Goal: Task Accomplishment & Management: Manage account settings

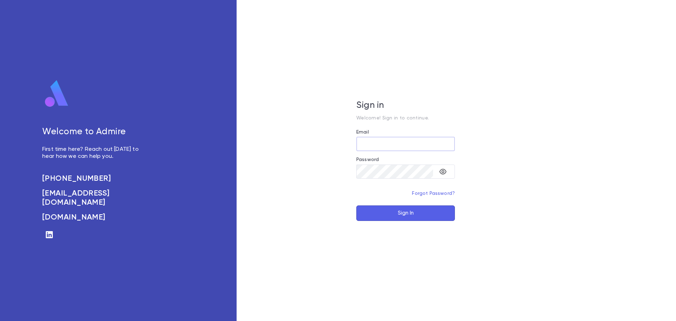
type input "**********"
click at [399, 213] on button "Sign In" at bounding box center [405, 212] width 99 height 15
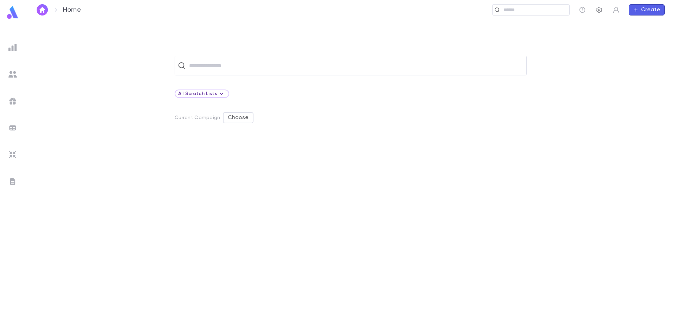
click at [597, 11] on icon "button" at bounding box center [600, 10] width 6 height 6
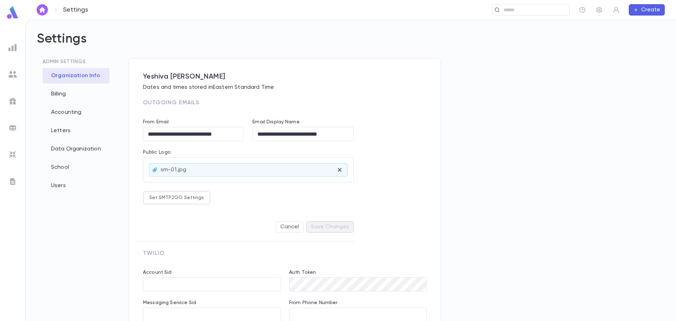
type input "**********"
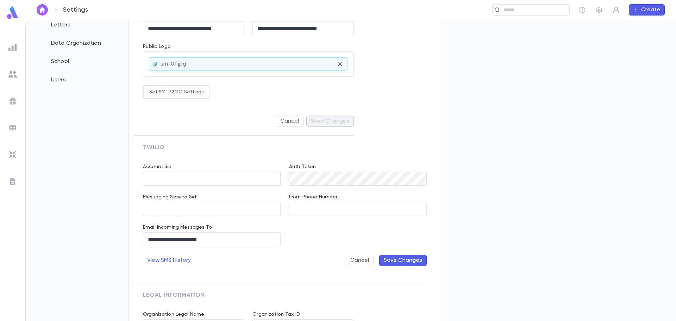
scroll to position [162, 0]
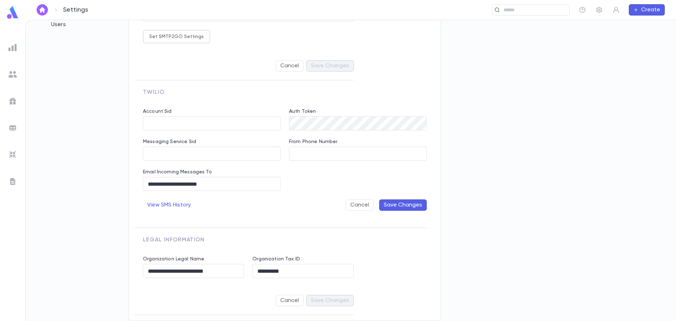
click at [549, 130] on div "**********" at bounding box center [349, 42] width 440 height 290
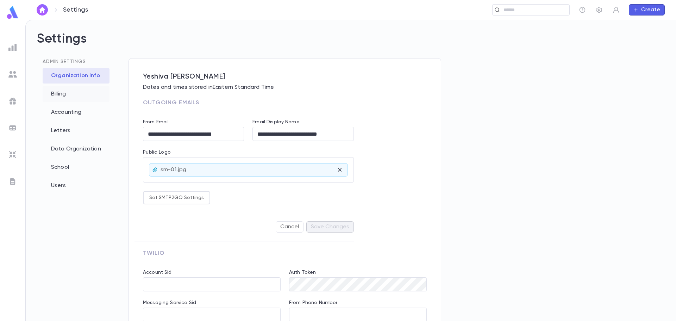
click at [54, 96] on div "Billing" at bounding box center [76, 93] width 67 height 15
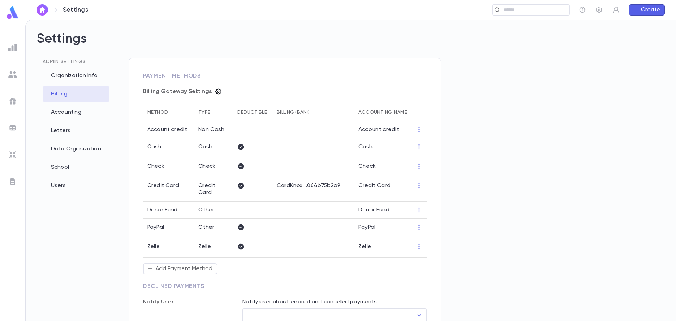
type input "**********"
click at [216, 93] on icon "button" at bounding box center [219, 92] width 6 height 6
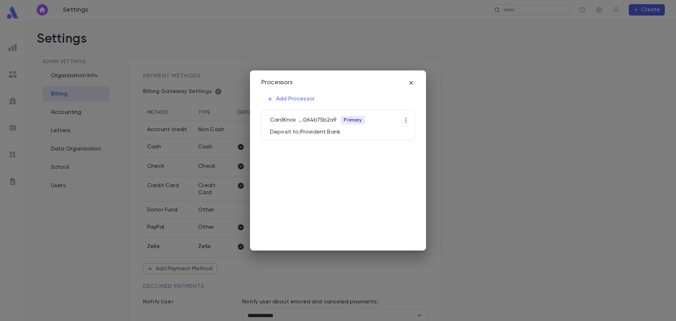
click at [406, 119] on icon "button" at bounding box center [406, 120] width 7 height 7
click at [412, 134] on li "Edit" at bounding box center [412, 133] width 21 height 11
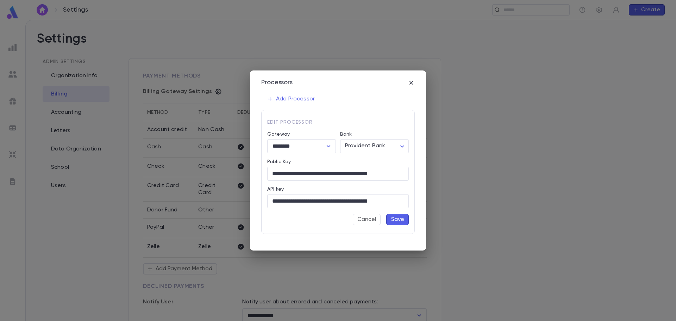
click at [412, 86] on div "Processors" at bounding box center [338, 83] width 154 height 8
drag, startPoint x: 412, startPoint y: 83, endPoint x: 405, endPoint y: 83, distance: 6.7
click at [412, 83] on icon "button" at bounding box center [411, 82] width 7 height 7
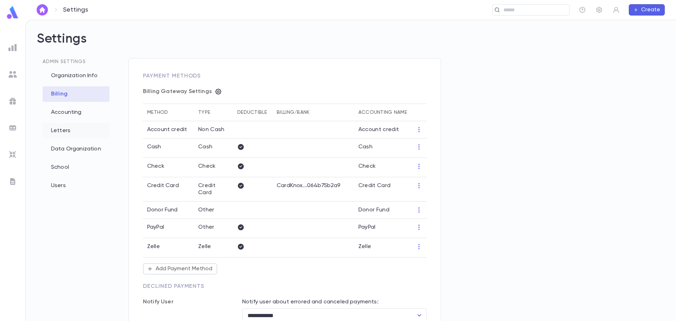
click at [54, 131] on div "Letters" at bounding box center [76, 130] width 67 height 15
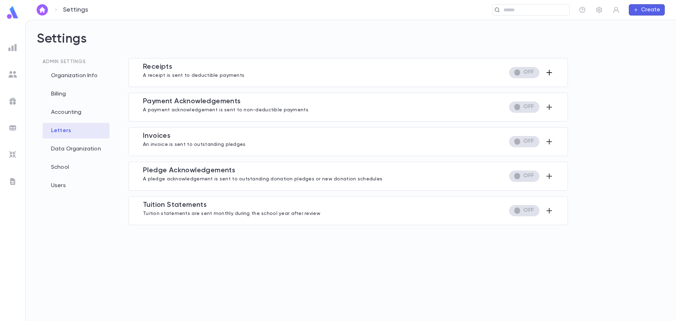
click at [550, 74] on icon "button" at bounding box center [549, 72] width 8 height 8
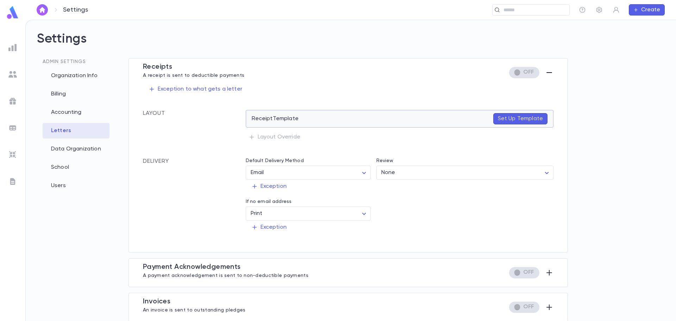
click at [503, 120] on p "Set Up Template" at bounding box center [520, 118] width 45 height 7
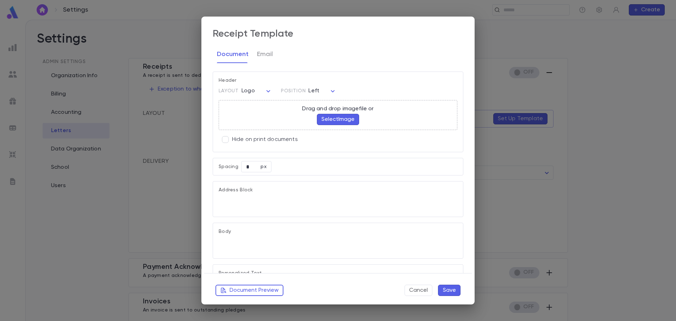
type textarea "**********"
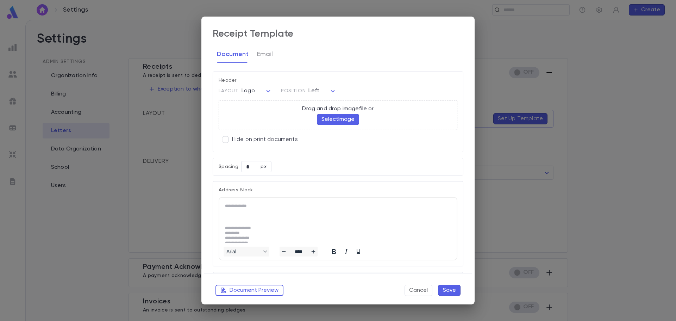
click at [343, 115] on button "Select Image" at bounding box center [338, 119] width 42 height 11
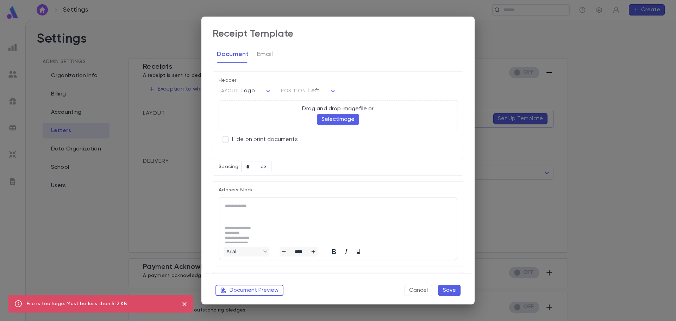
click at [337, 123] on button "Select Image" at bounding box center [338, 119] width 42 height 11
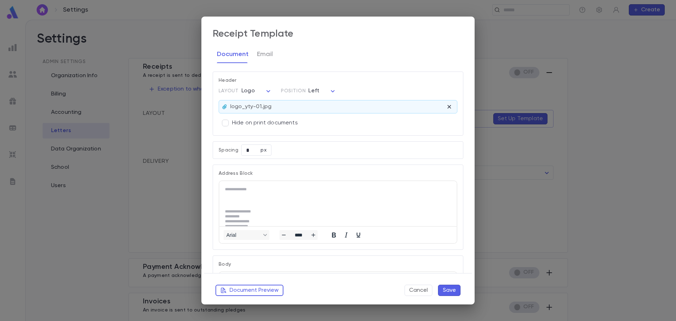
click at [309, 91] on body "Settings ​ Create Settings Admin Settings Organization Info Billing Accounting …" at bounding box center [338, 170] width 676 height 301
click at [309, 91] on div at bounding box center [338, 160] width 676 height 321
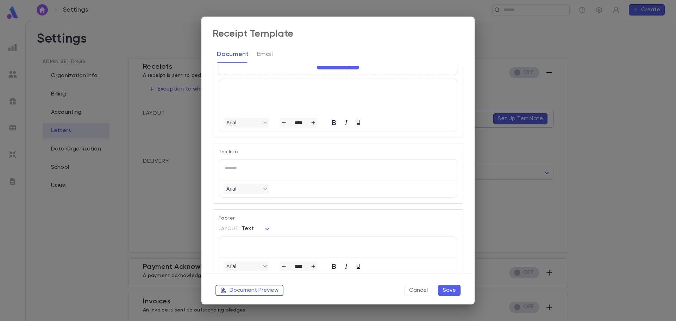
scroll to position [517, 0]
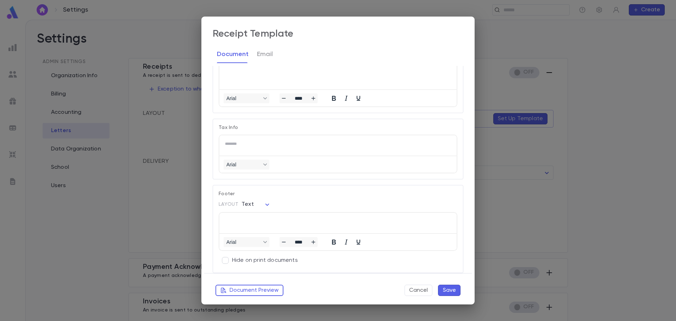
click at [453, 292] on button "Save" at bounding box center [449, 290] width 23 height 11
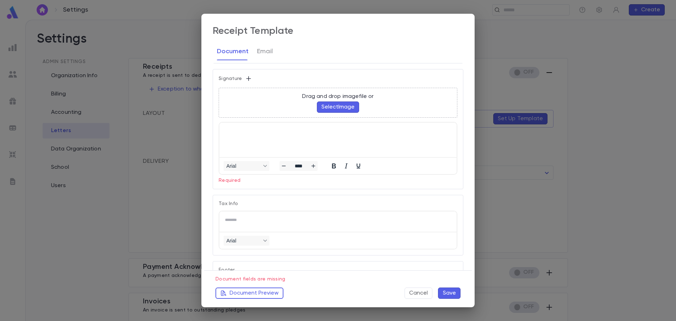
scroll to position [341, 0]
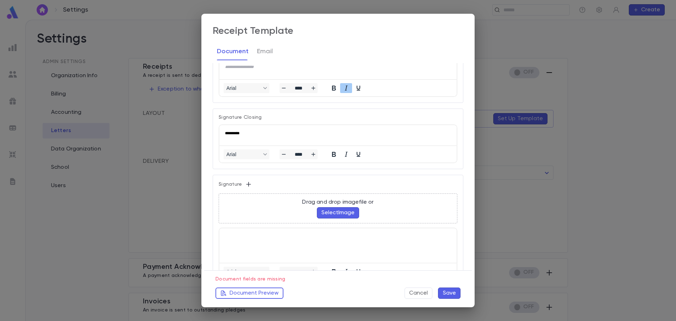
click at [242, 232] on html at bounding box center [337, 234] width 237 height 13
click at [238, 238] on html at bounding box center [337, 234] width 237 height 13
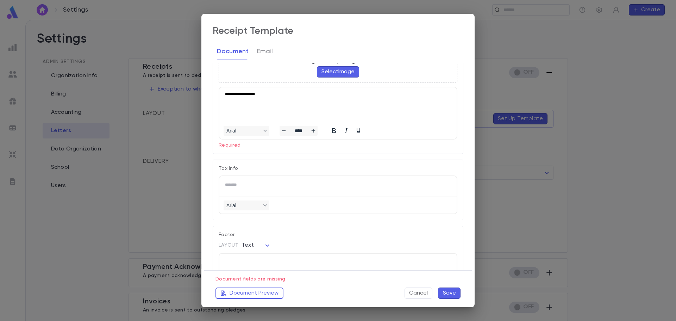
scroll to position [534, 0]
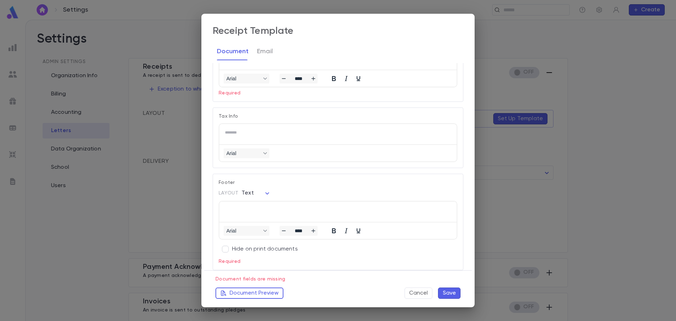
click at [252, 209] on p "Rich Text Area. Press ALT-0 for help." at bounding box center [338, 209] width 226 height 5
click at [265, 54] on button "Email" at bounding box center [265, 52] width 16 height 18
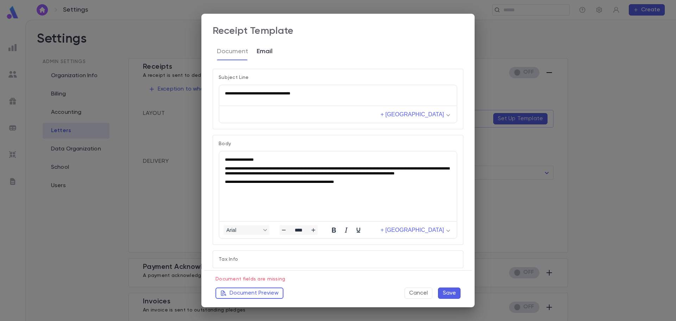
scroll to position [0, 0]
click at [454, 294] on button "Save" at bounding box center [449, 292] width 23 height 11
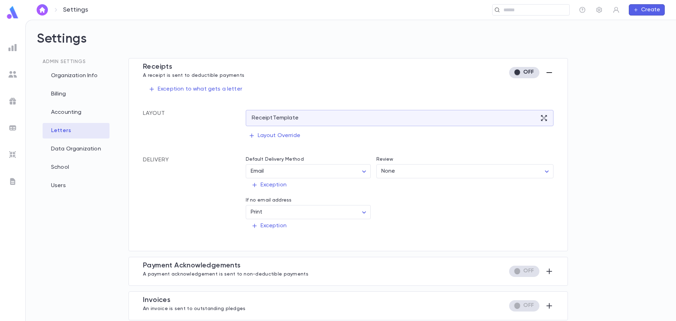
scroll to position [68, 0]
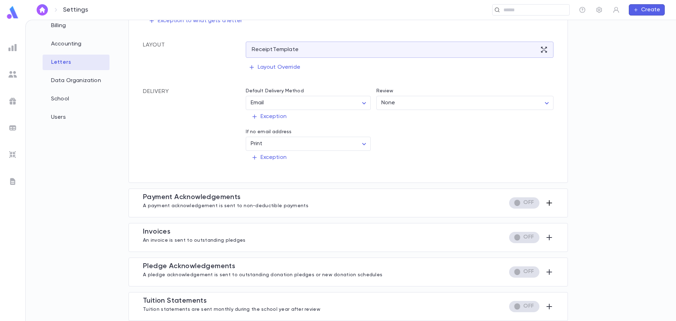
click at [546, 204] on icon "button" at bounding box center [549, 203] width 8 height 8
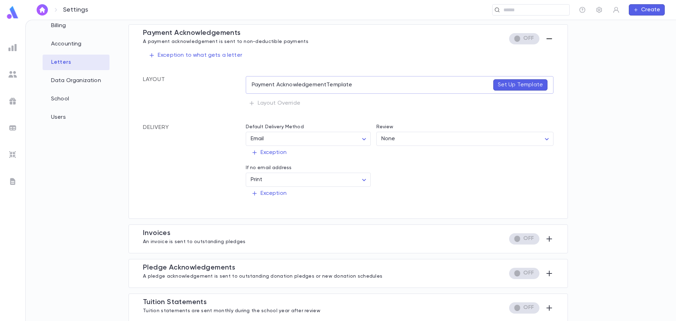
scroll to position [70, 0]
click at [523, 88] on button "Set Up Template" at bounding box center [520, 83] width 54 height 11
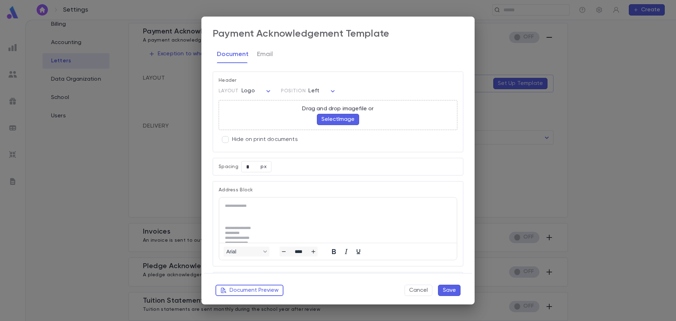
scroll to position [0, 0]
click at [335, 121] on button "Select Image" at bounding box center [338, 119] width 42 height 11
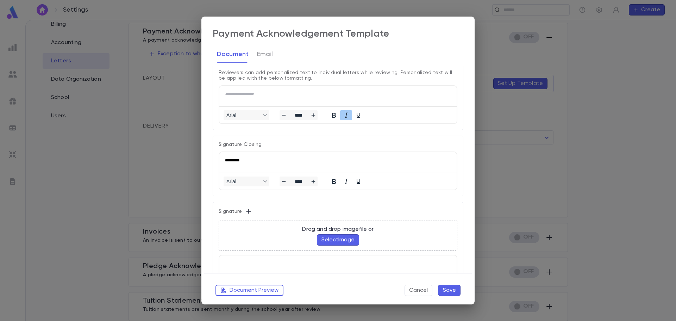
scroll to position [423, 0]
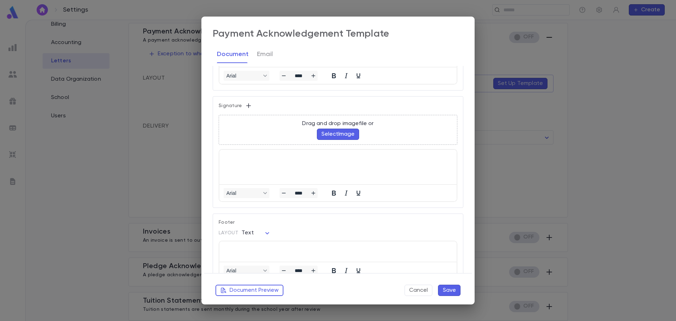
click at [261, 161] on html at bounding box center [337, 156] width 237 height 13
click at [238, 246] on html at bounding box center [337, 249] width 237 height 16
click at [444, 289] on button "Save" at bounding box center [449, 290] width 23 height 11
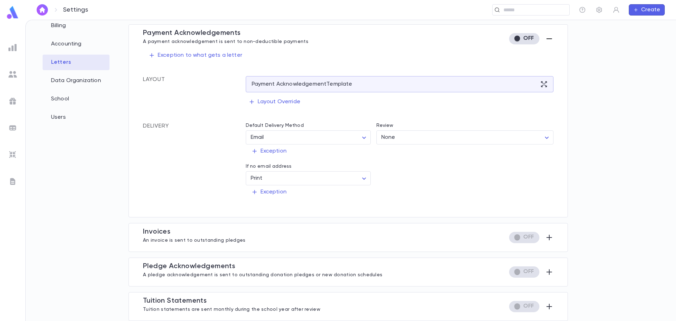
scroll to position [68, 0]
click at [545, 240] on icon "button" at bounding box center [549, 237] width 8 height 8
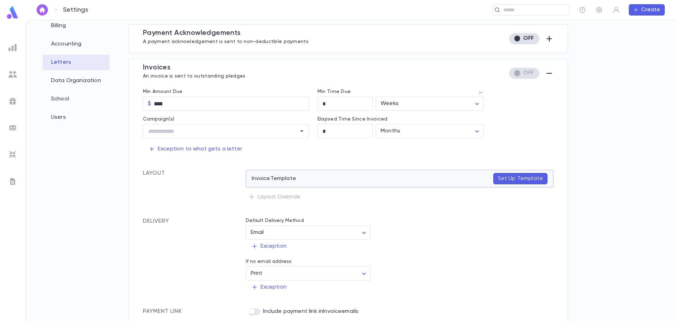
click at [508, 174] on button "Set Up Template" at bounding box center [520, 178] width 54 height 11
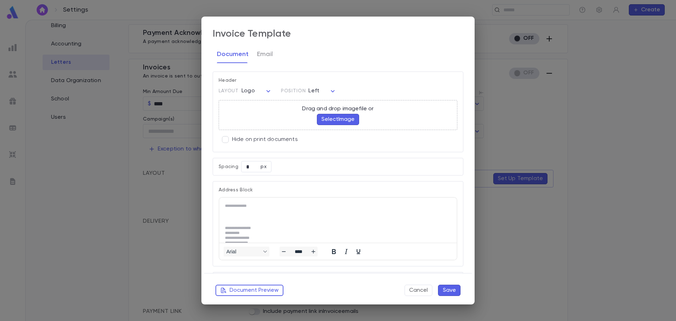
scroll to position [0, 0]
click at [323, 120] on button "Select Image" at bounding box center [338, 119] width 42 height 11
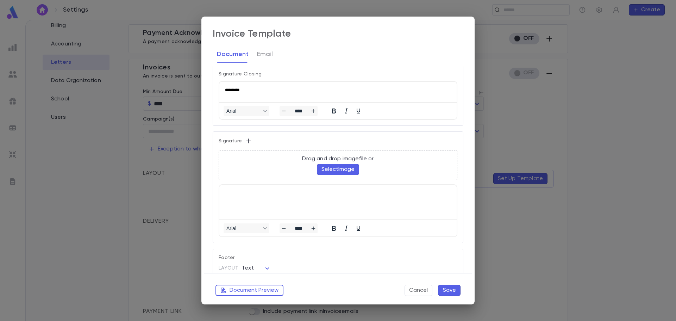
click at [231, 198] on html at bounding box center [337, 191] width 237 height 13
click at [235, 195] on html at bounding box center [337, 191] width 237 height 13
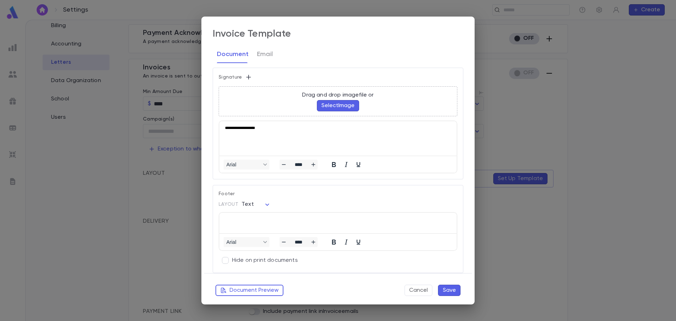
click at [264, 222] on p "Rich Text Area. Press ALT-0 for help." at bounding box center [338, 220] width 226 height 5
click at [452, 288] on button "Save" at bounding box center [449, 290] width 23 height 11
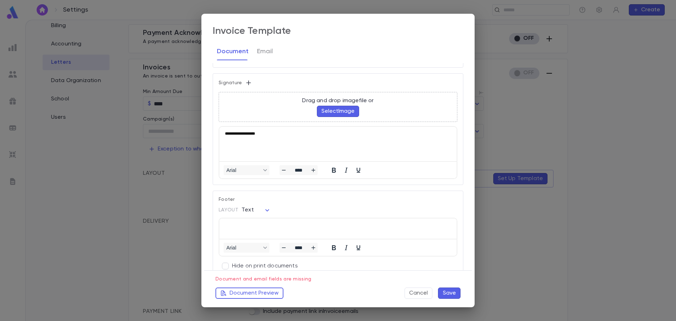
scroll to position [460, 0]
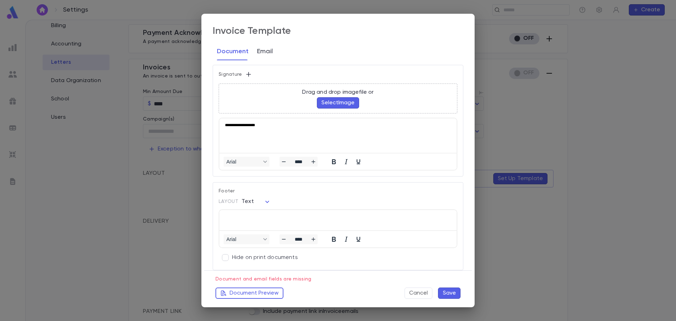
click at [267, 50] on button "Email" at bounding box center [265, 52] width 16 height 18
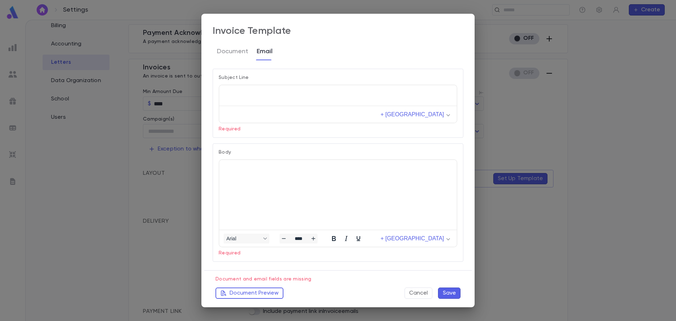
scroll to position [0, 0]
click at [227, 98] on html at bounding box center [337, 93] width 237 height 16
drag, startPoint x: 321, startPoint y: 91, endPoint x: 214, endPoint y: 89, distance: 107.1
click at [219, 89] on html "**********" at bounding box center [337, 93] width 237 height 16
copy p "**********"
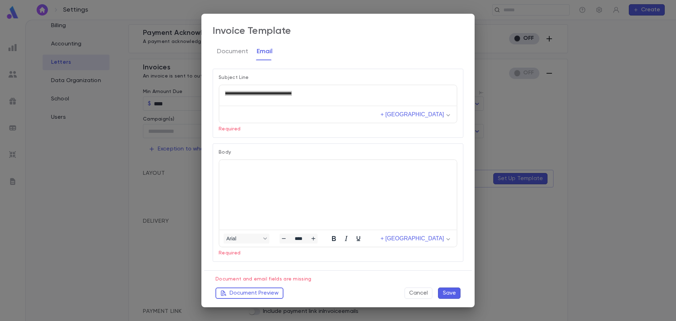
click at [259, 176] on html at bounding box center [337, 168] width 237 height 16
click at [444, 289] on button "Save" at bounding box center [449, 292] width 23 height 11
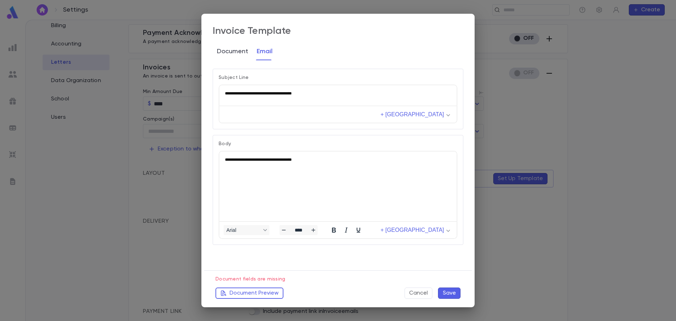
click at [231, 45] on button "Document" at bounding box center [232, 52] width 31 height 18
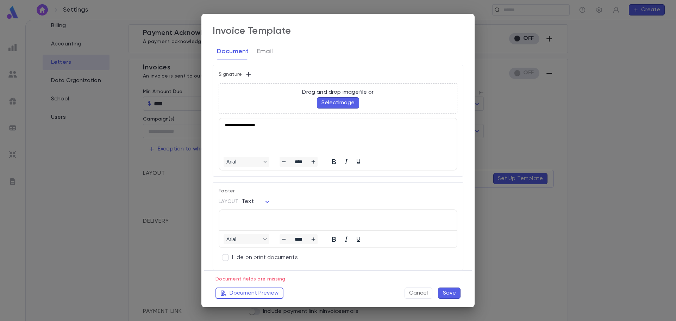
click at [263, 218] on p "Rich Text Area. Press ALT-0 for help." at bounding box center [336, 218] width 223 height 5
click at [452, 291] on button "Save" at bounding box center [449, 292] width 23 height 11
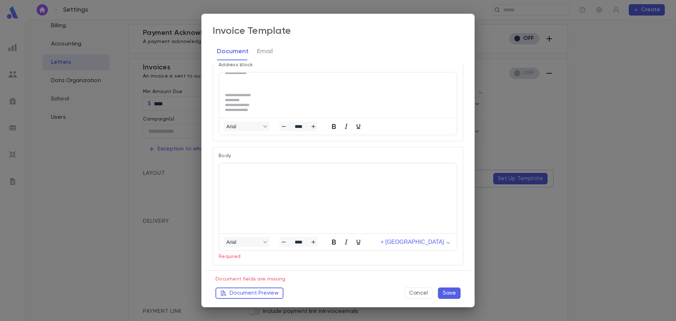
scroll to position [247, 0]
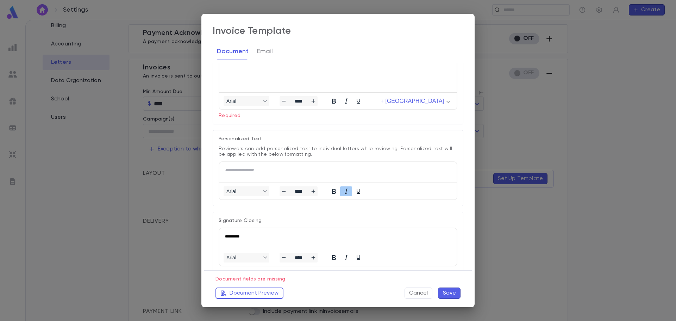
click at [420, 292] on button "Cancel" at bounding box center [419, 292] width 28 height 11
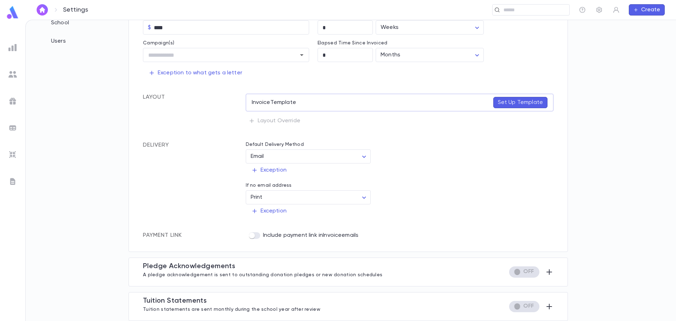
scroll to position [4, 0]
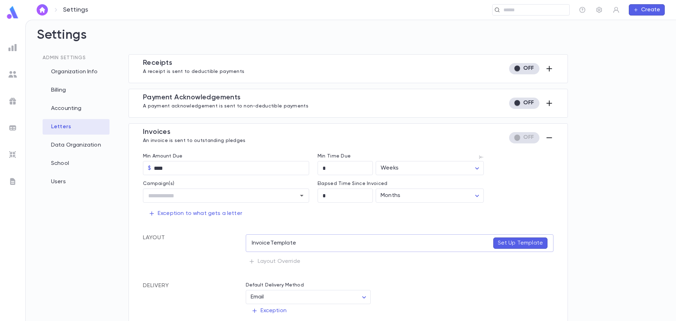
click at [545, 136] on icon "button" at bounding box center [549, 138] width 8 height 8
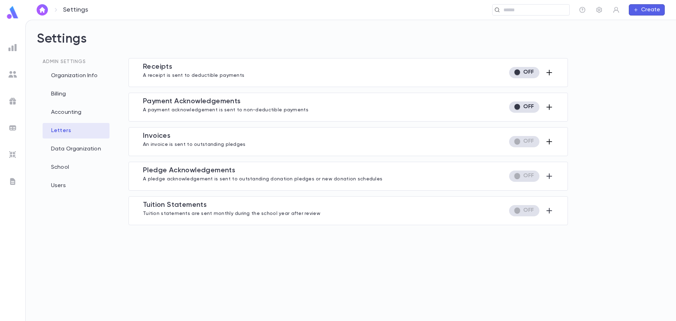
scroll to position [0, 0]
click at [546, 175] on icon "button" at bounding box center [549, 176] width 8 height 8
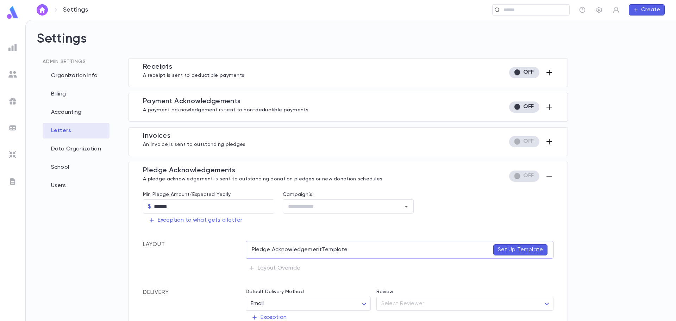
click at [545, 176] on icon "button" at bounding box center [549, 176] width 8 height 8
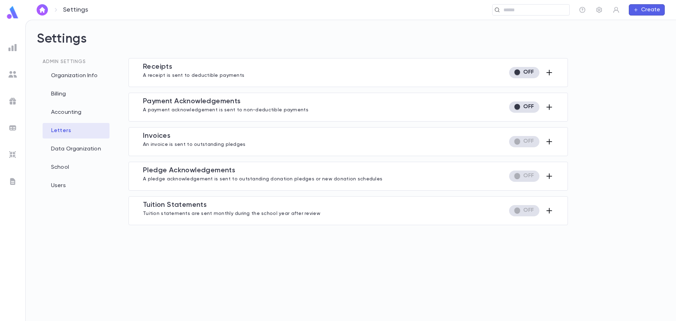
click at [548, 211] on icon "button" at bounding box center [549, 210] width 8 height 8
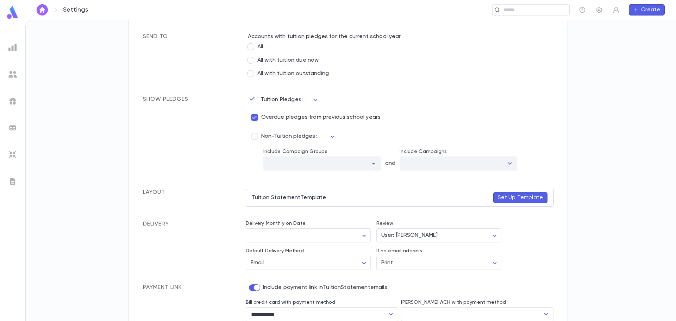
scroll to position [225, 0]
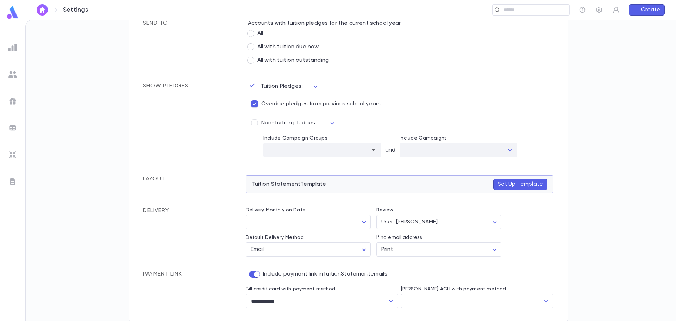
click at [512, 181] on p "Set Up Template" at bounding box center [520, 184] width 45 height 7
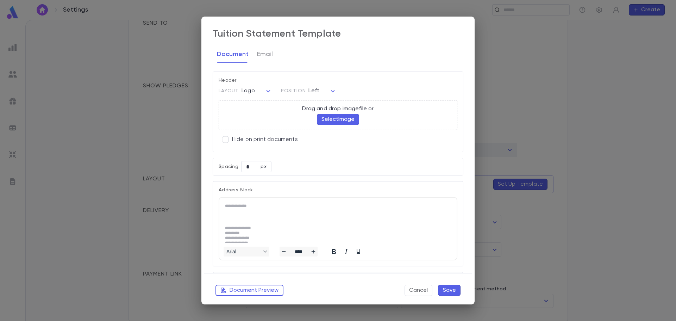
scroll to position [0, 0]
click at [342, 120] on button "Select Image" at bounding box center [338, 119] width 42 height 11
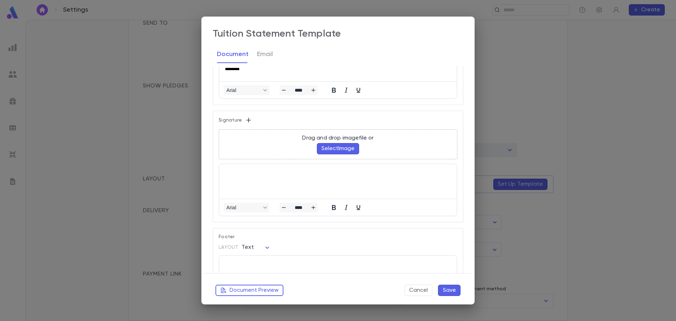
scroll to position [525, 0]
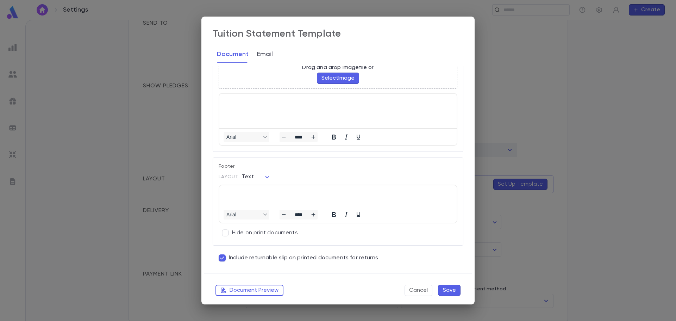
click at [258, 58] on button "Email" at bounding box center [265, 54] width 16 height 18
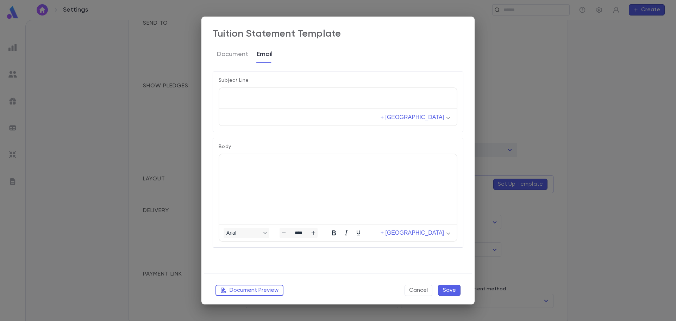
scroll to position [0, 0]
click at [245, 100] on html at bounding box center [337, 96] width 237 height 16
click at [271, 95] on p "**********" at bounding box center [338, 96] width 226 height 5
drag, startPoint x: 273, startPoint y: 95, endPoint x: 261, endPoint y: 95, distance: 12.3
click at [261, 95] on p "**********" at bounding box center [338, 96] width 226 height 5
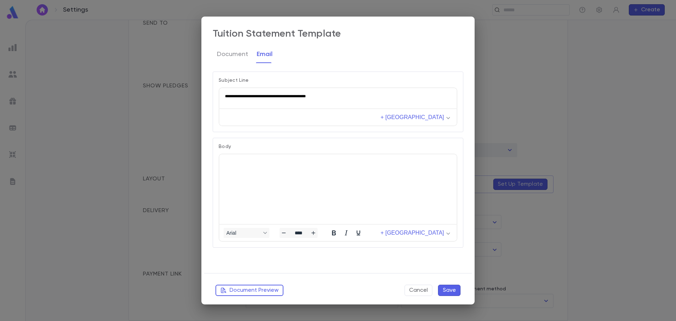
drag, startPoint x: 330, startPoint y: 93, endPoint x: 203, endPoint y: 93, distance: 126.8
click at [219, 93] on html "**********" at bounding box center [337, 96] width 237 height 16
drag, startPoint x: 350, startPoint y: 96, endPoint x: 345, endPoint y: 96, distance: 5.3
click at [348, 96] on p "**********" at bounding box center [338, 96] width 226 height 5
drag, startPoint x: 344, startPoint y: 96, endPoint x: 210, endPoint y: 93, distance: 134.2
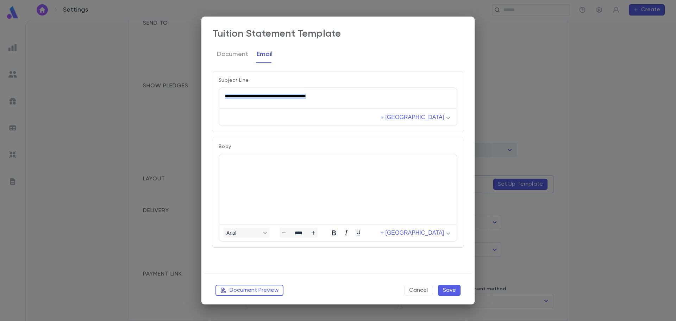
click at [219, 93] on html "**********" at bounding box center [337, 96] width 237 height 16
copy p "**********"
drag, startPoint x: 242, startPoint y: 171, endPoint x: 240, endPoint y: 168, distance: 3.6
click at [242, 170] on html at bounding box center [337, 162] width 237 height 16
click at [454, 288] on button "Save" at bounding box center [449, 290] width 23 height 11
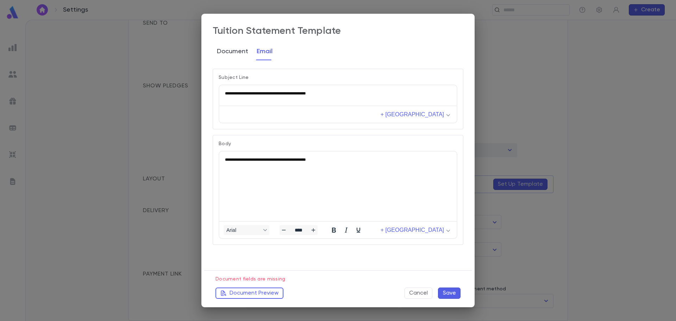
click at [225, 52] on button "Document" at bounding box center [232, 52] width 31 height 18
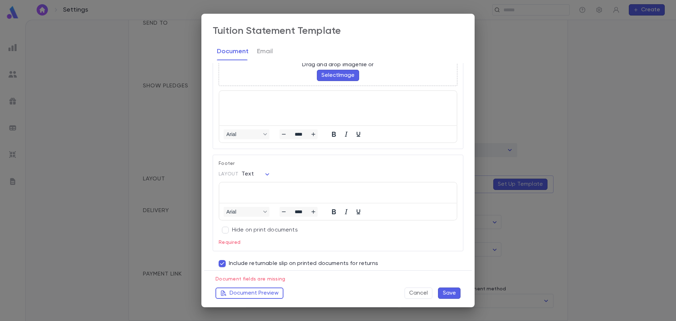
click at [259, 190] on p "Rich Text Area. Press ALT-0 for help." at bounding box center [338, 190] width 226 height 5
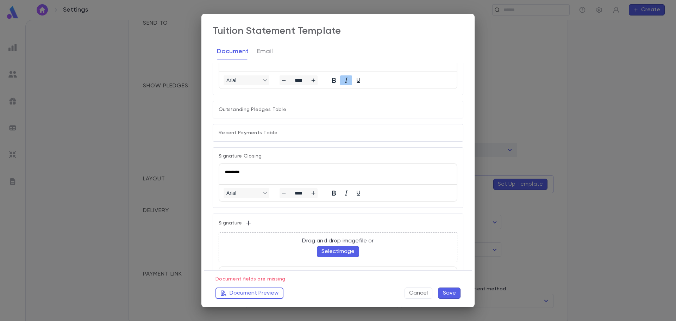
click at [454, 292] on button "Save" at bounding box center [449, 292] width 23 height 11
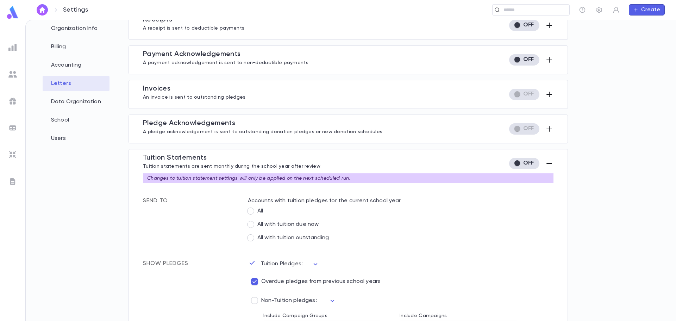
scroll to position [0, 0]
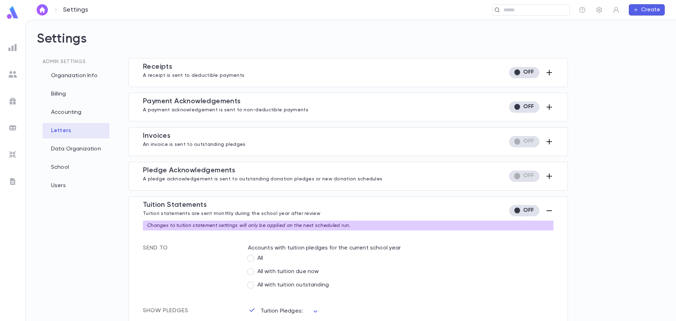
click at [548, 210] on icon "button" at bounding box center [549, 210] width 8 height 8
